Goal: Navigation & Orientation: Find specific page/section

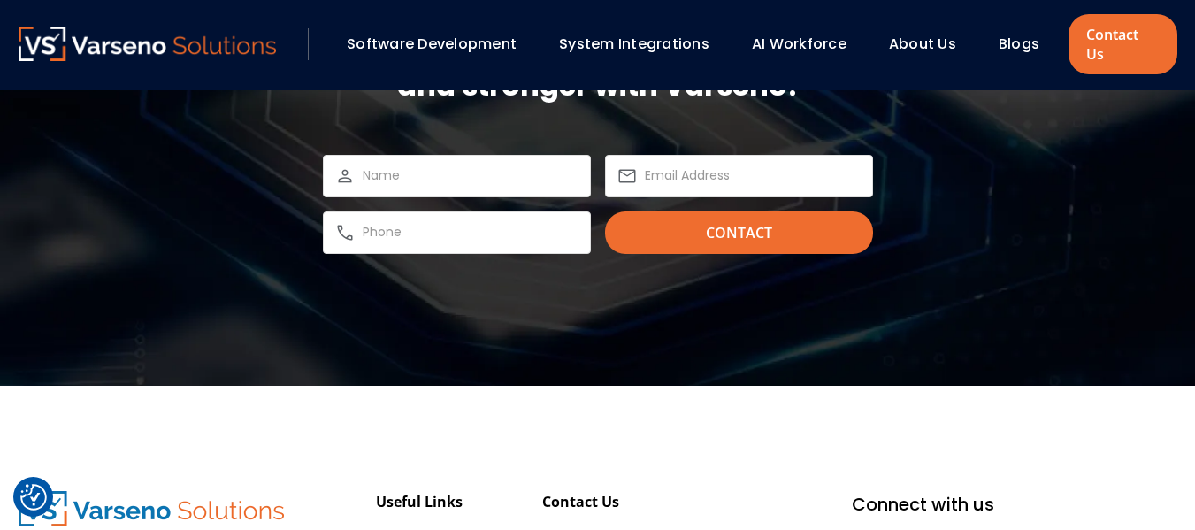
scroll to position [5582, 0]
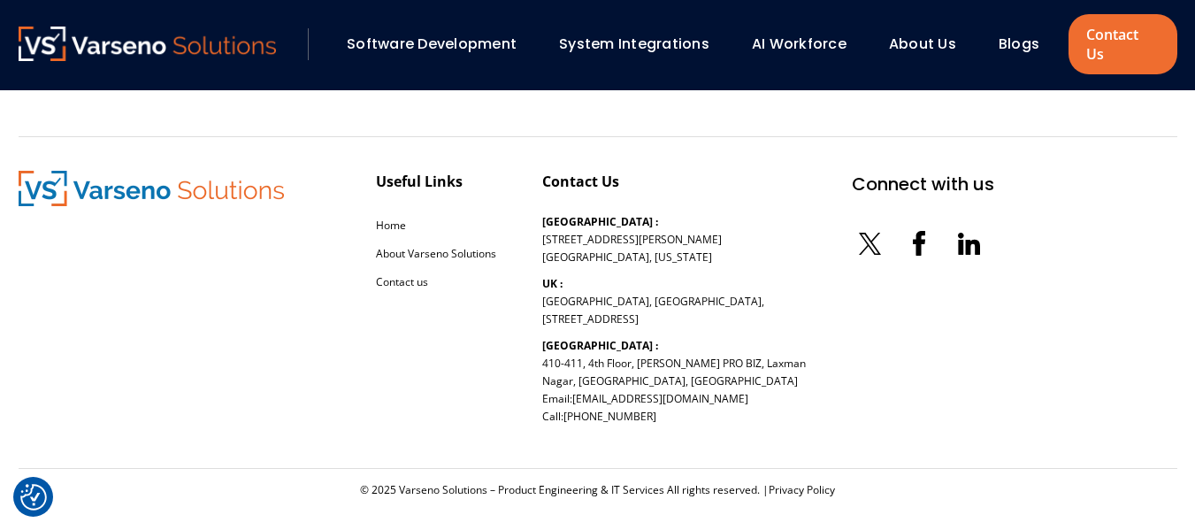
click at [965, 240] on icon at bounding box center [972, 247] width 14 height 15
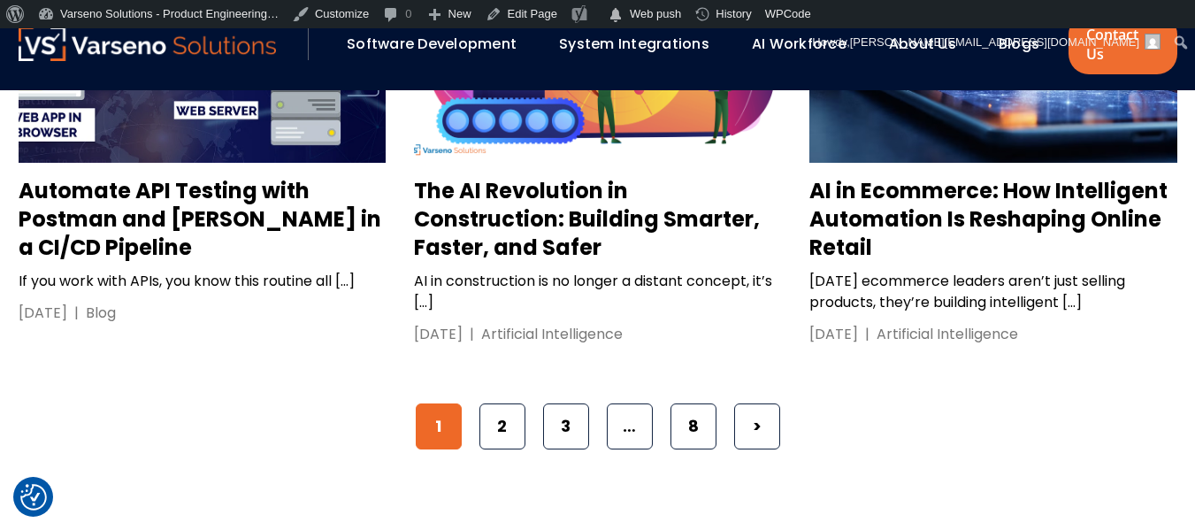
scroll to position [2916, 0]
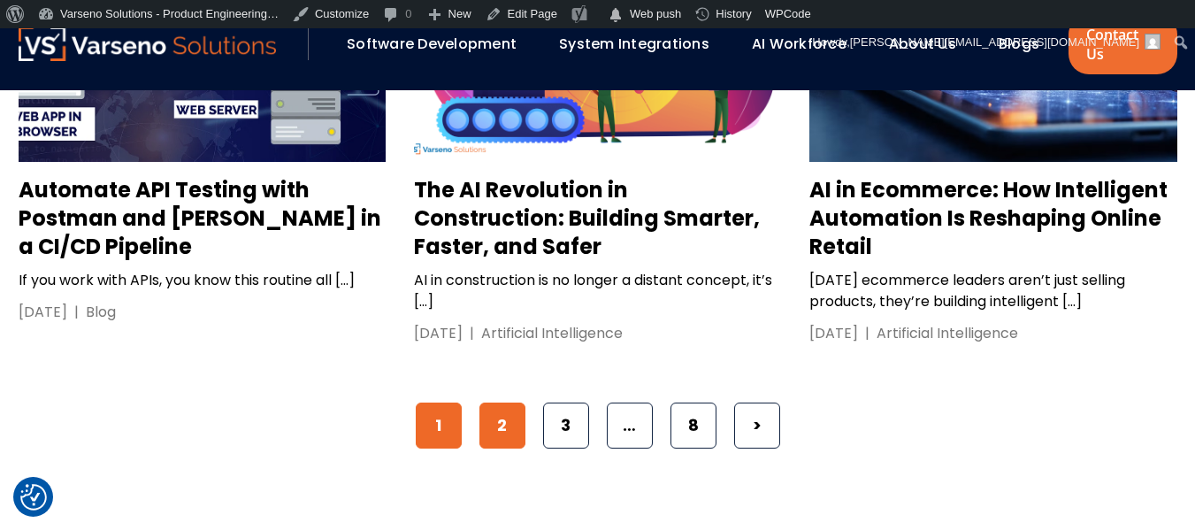
click at [488, 403] on link "2" at bounding box center [503, 426] width 46 height 46
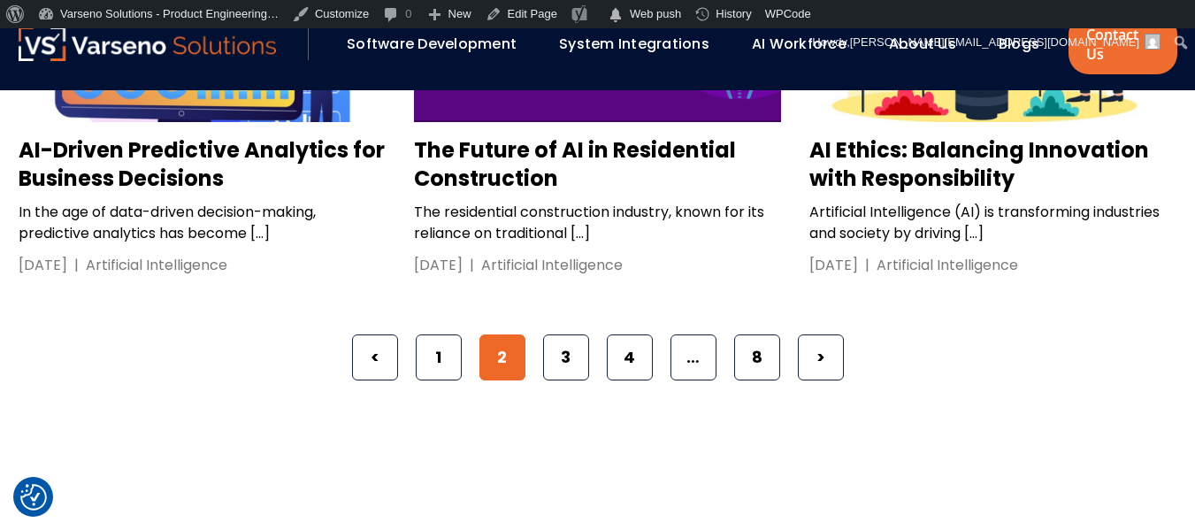
scroll to position [2936, 0]
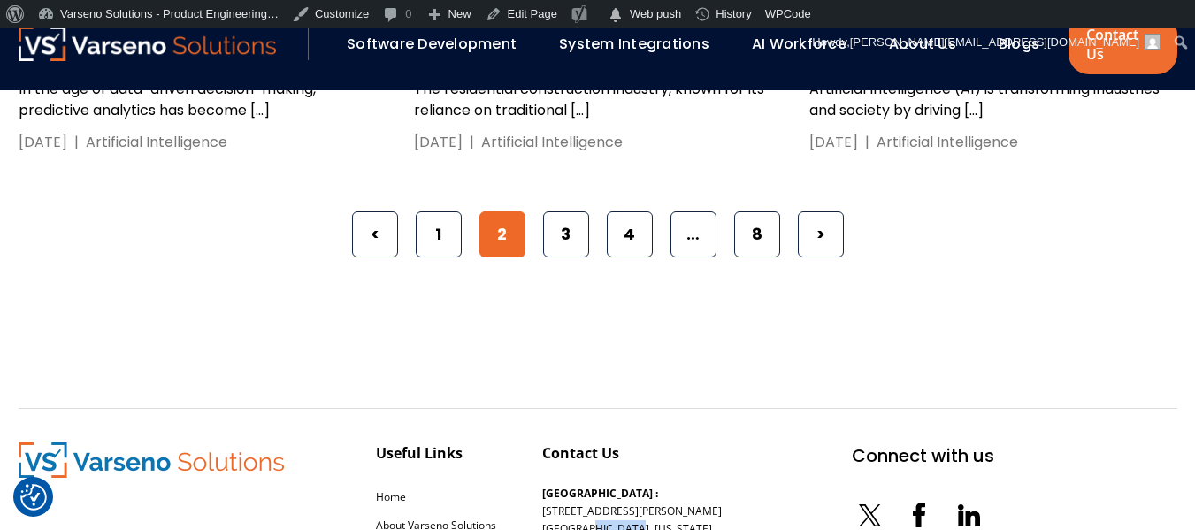
scroll to position [3173, 0]
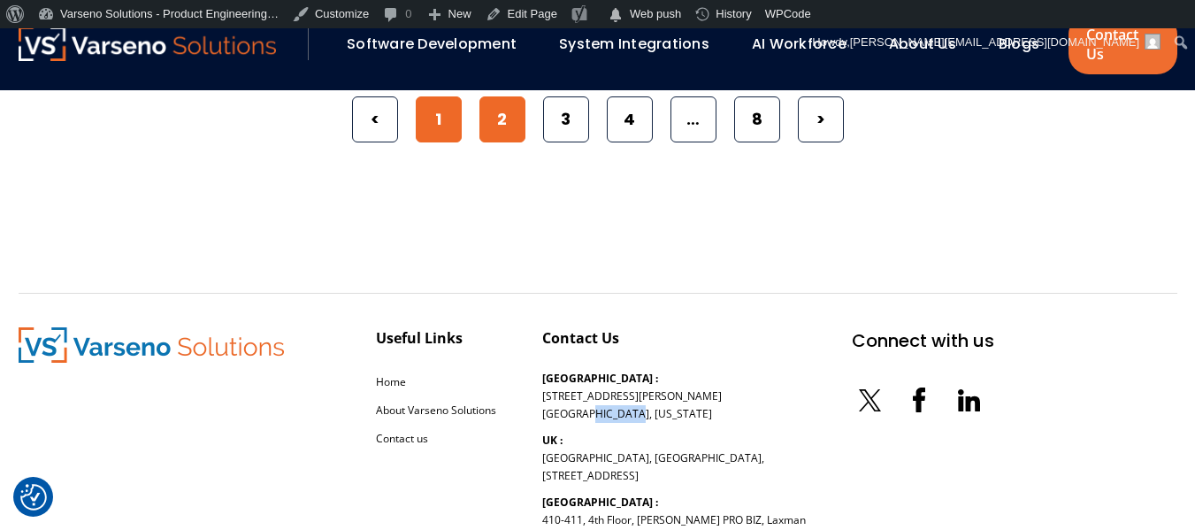
click at [446, 96] on link "1" at bounding box center [439, 119] width 46 height 46
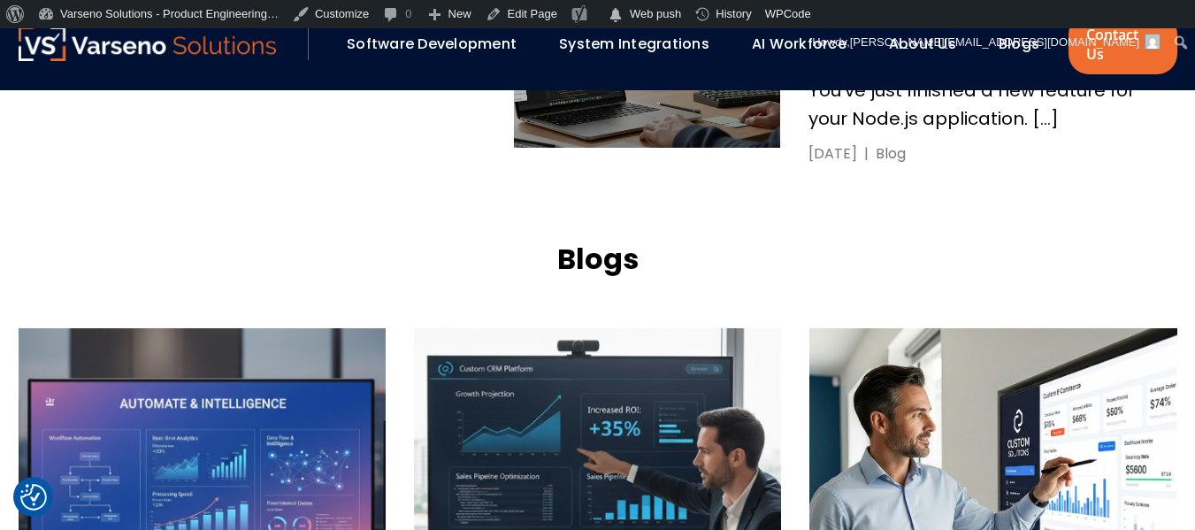
scroll to position [1485, 0]
